Goal: Find contact information: Find contact information

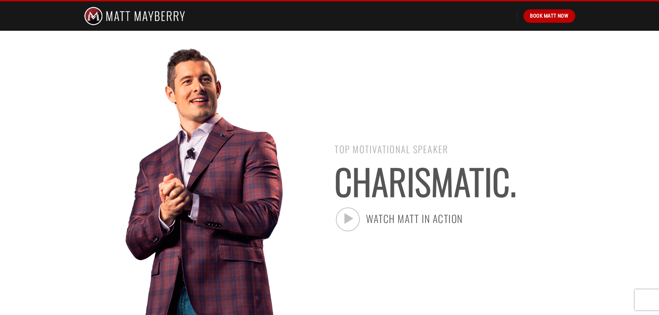
click at [147, 15] on img at bounding box center [134, 15] width 101 height 29
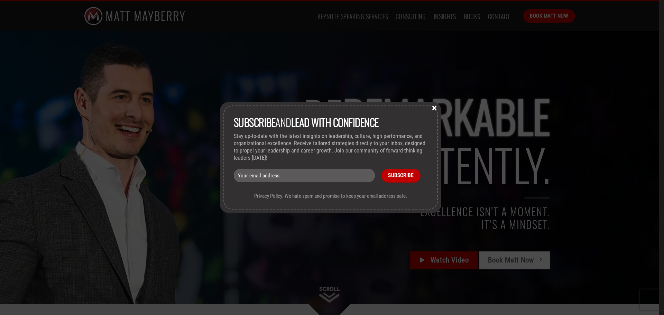
click at [438, 107] on button "×" at bounding box center [434, 107] width 10 height 6
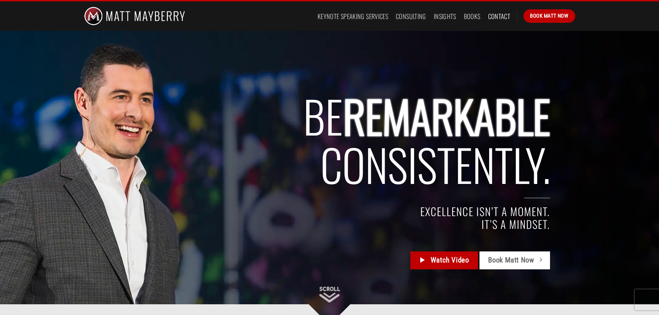
click at [504, 14] on link "Contact" at bounding box center [499, 16] width 22 height 12
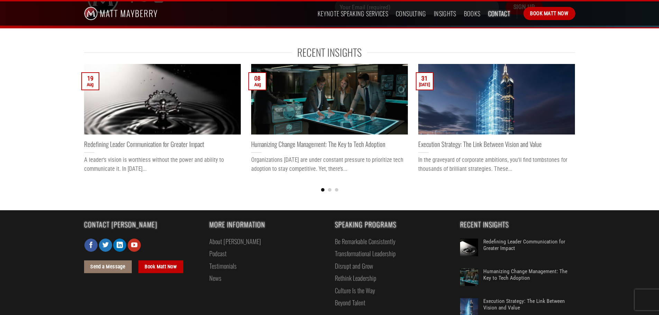
scroll to position [311, 0]
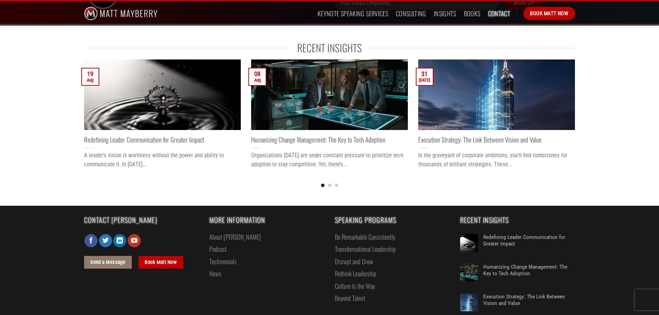
click at [222, 236] on link "About [PERSON_NAME]" at bounding box center [235, 237] width 52 height 12
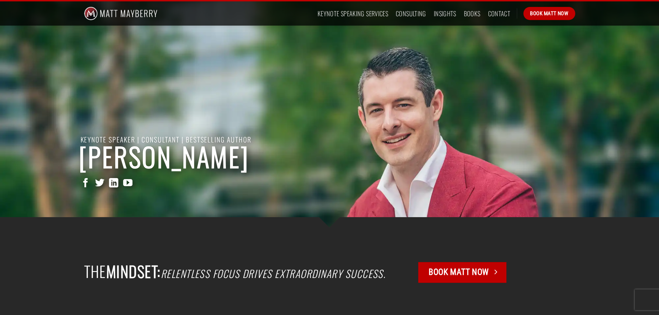
scroll to position [35, 0]
